Goal: Information Seeking & Learning: Learn about a topic

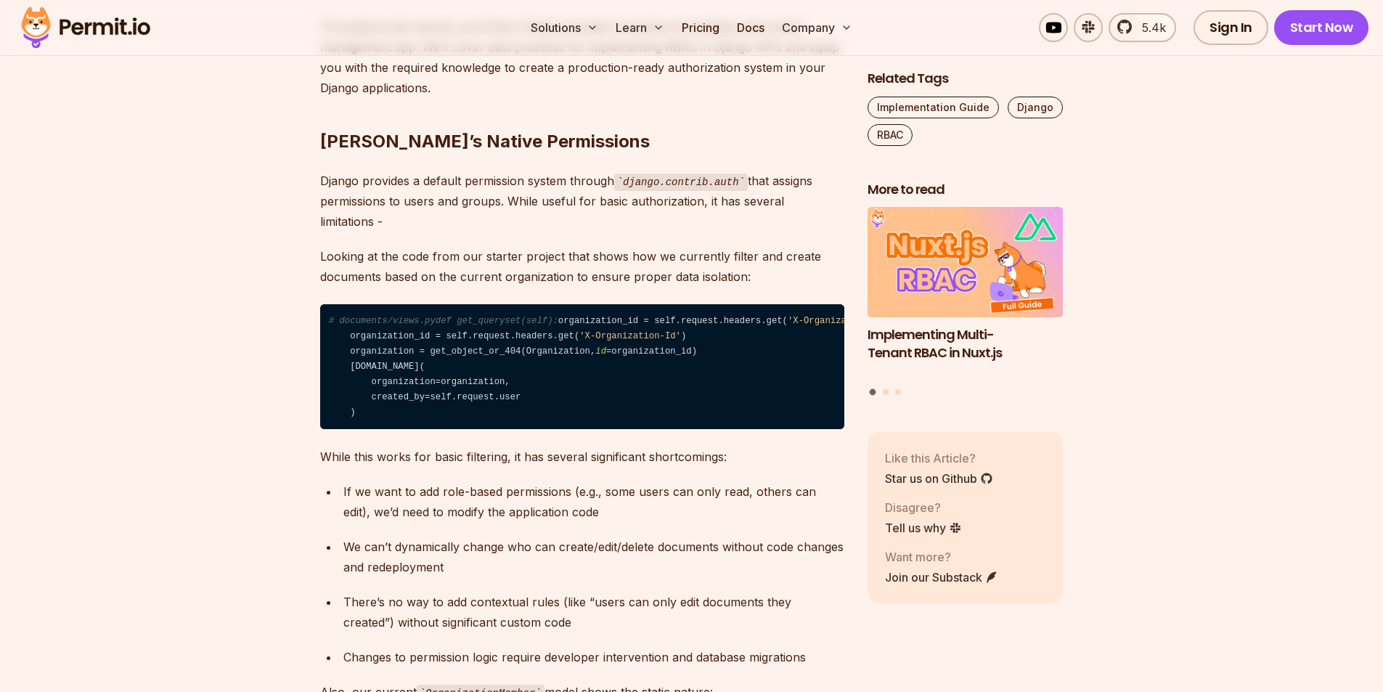
scroll to position [1307, 0]
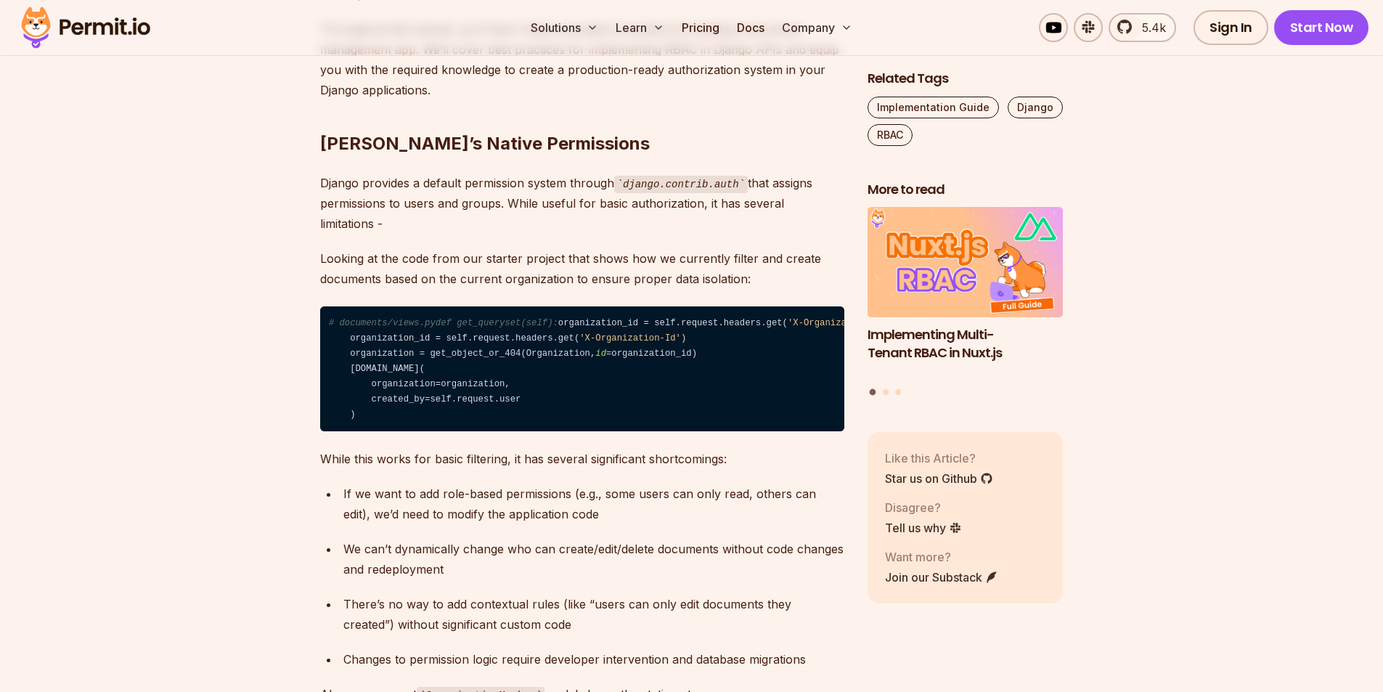
click at [352, 318] on span "# documents/views.pydef get_queryset(self):" at bounding box center [443, 323] width 229 height 10
click at [474, 318] on span "# documents/views.pydef get_queryset(self):" at bounding box center [443, 323] width 229 height 10
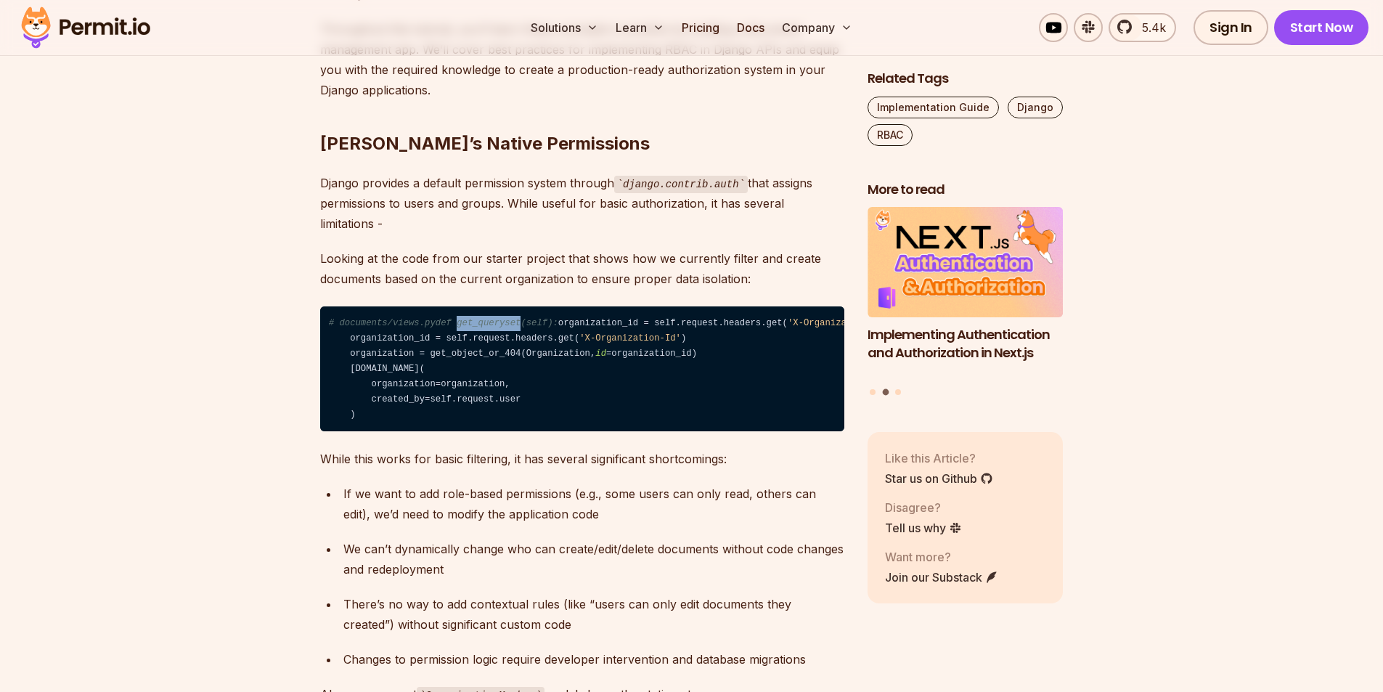
click at [474, 318] on span "# documents/views.pydef get_queryset(self):" at bounding box center [443, 323] width 229 height 10
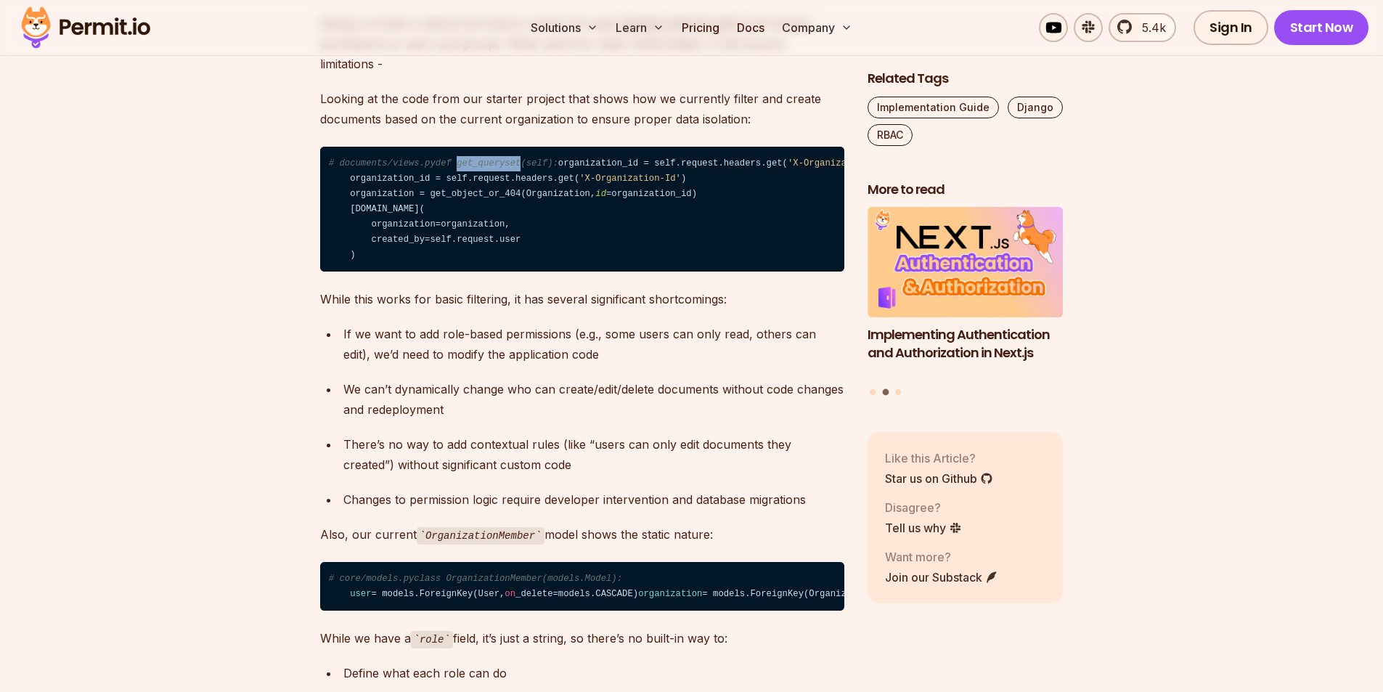
scroll to position [1742, 0]
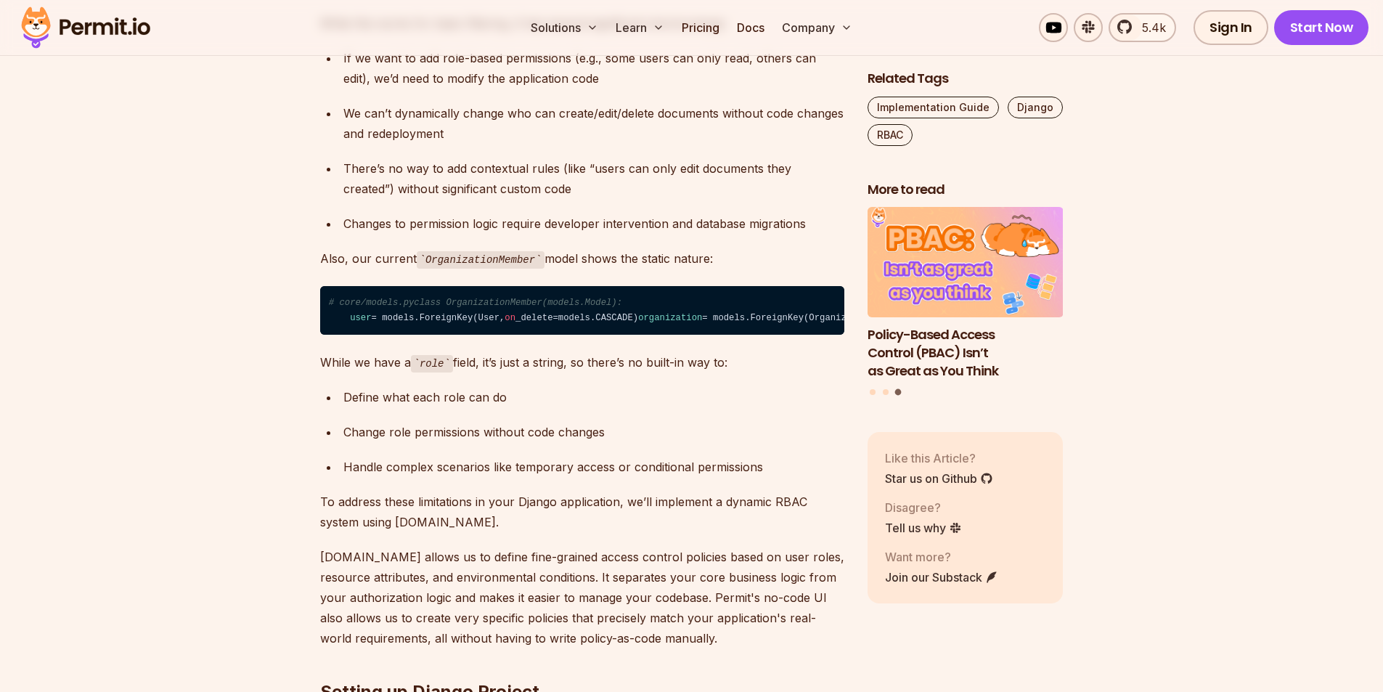
click at [638, 323] on span "organization" at bounding box center [670, 318] width 64 height 10
click at [578, 335] on code "# core/models.pyclass OrganizationMember(models.Model): user = models.ForeignKe…" at bounding box center [582, 310] width 524 height 49
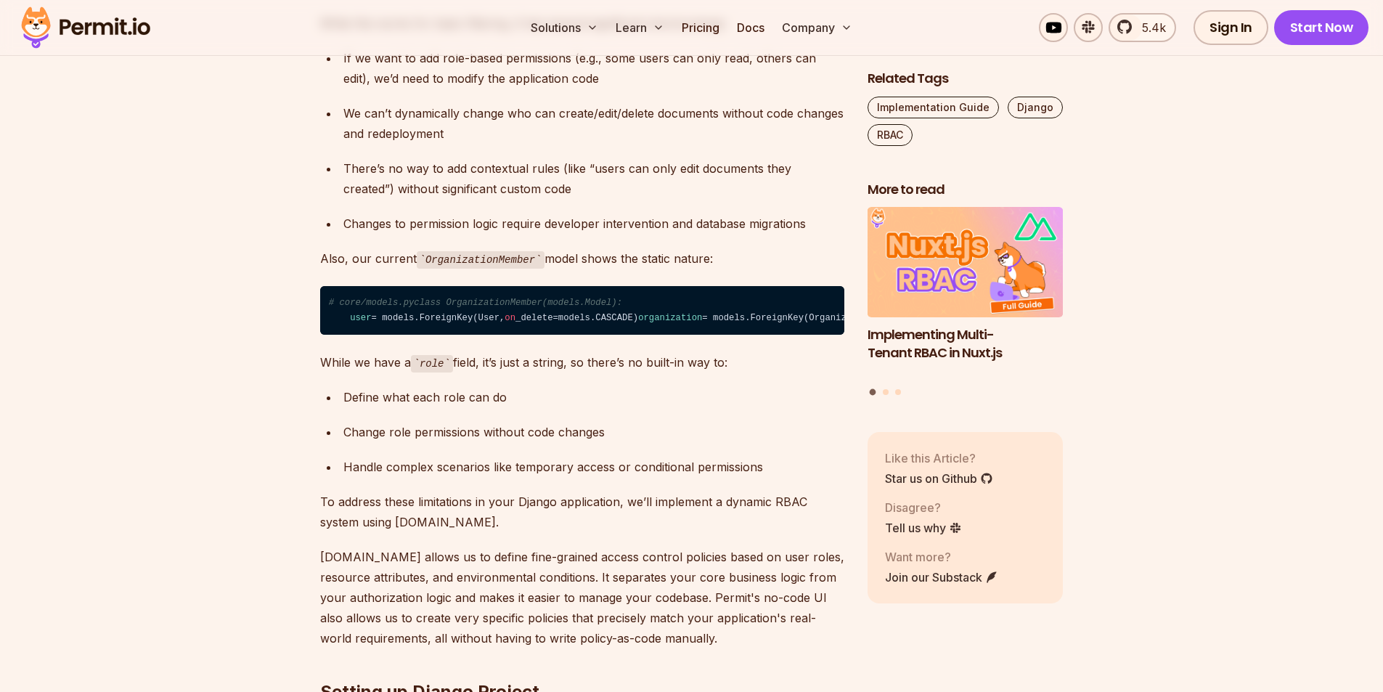
click at [536, 335] on code "# core/models.pyclass OrganizationMember(models.Model): user = models.ForeignKe…" at bounding box center [582, 310] width 524 height 49
click at [539, 335] on code "# core/models.pyclass OrganizationMember(models.Model): user = models.ForeignKe…" at bounding box center [582, 310] width 524 height 49
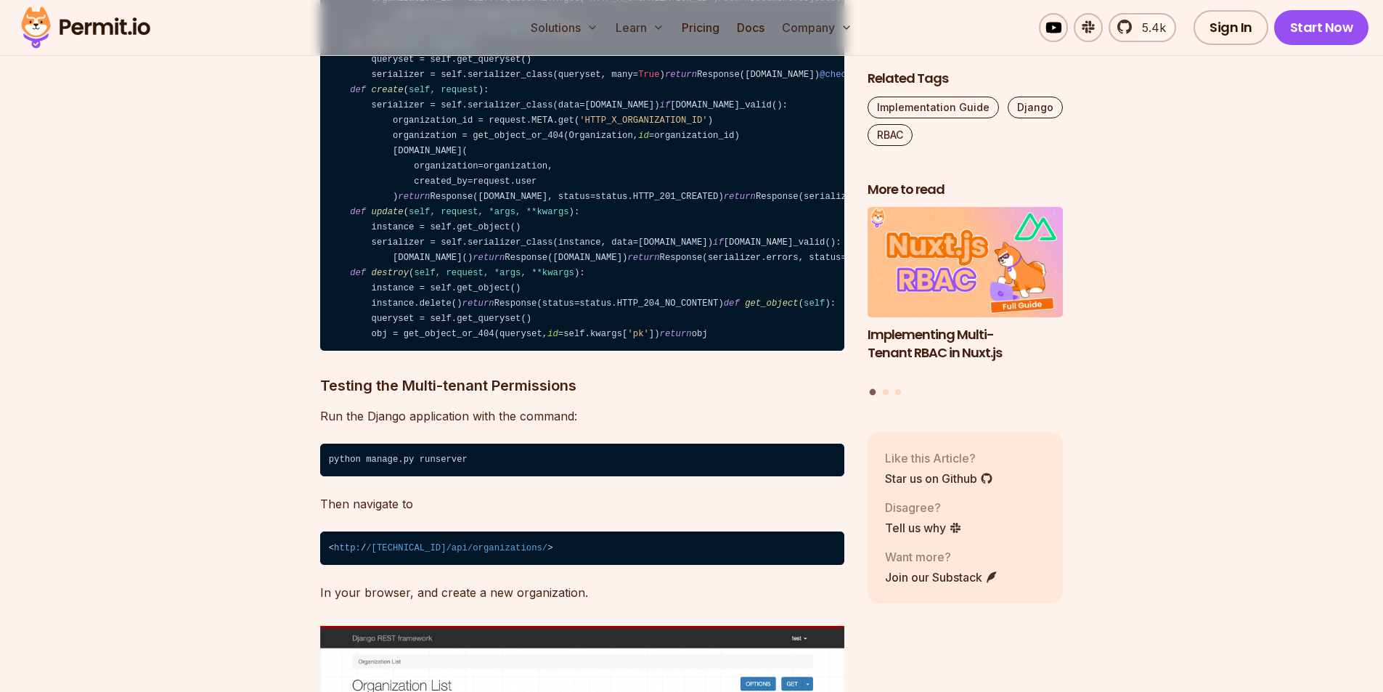
scroll to position [7695, 0]
